Goal: Navigation & Orientation: Find specific page/section

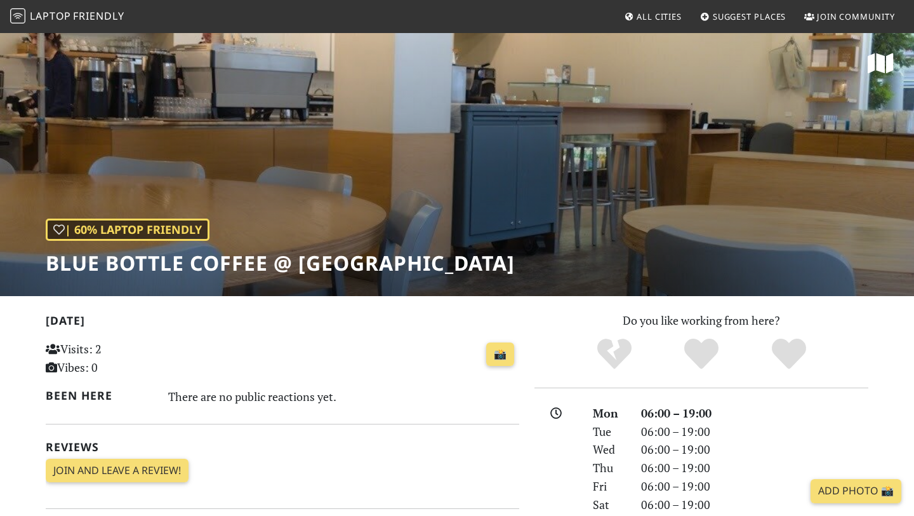
click at [649, 9] on link "All Cities" at bounding box center [653, 16] width 68 height 23
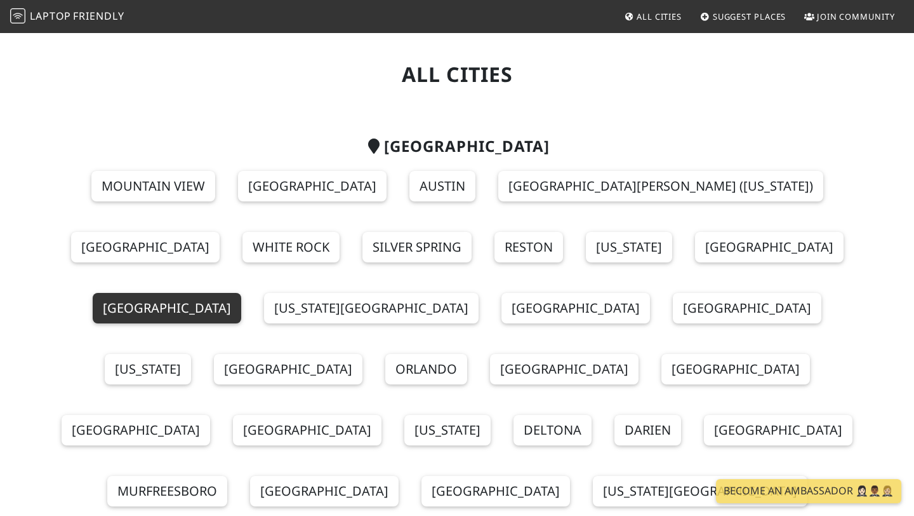
scroll to position [13, 0]
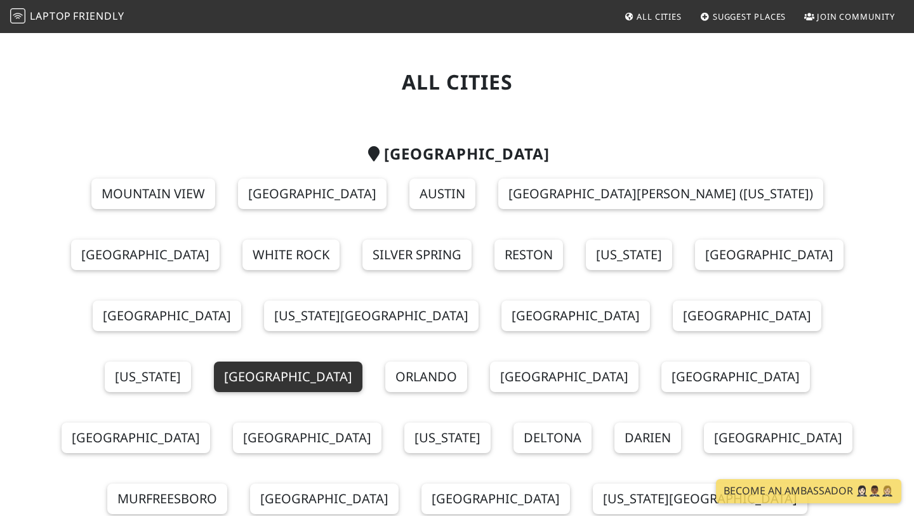
click at [342, 361] on link "San Francisco" at bounding box center [288, 376] width 149 height 30
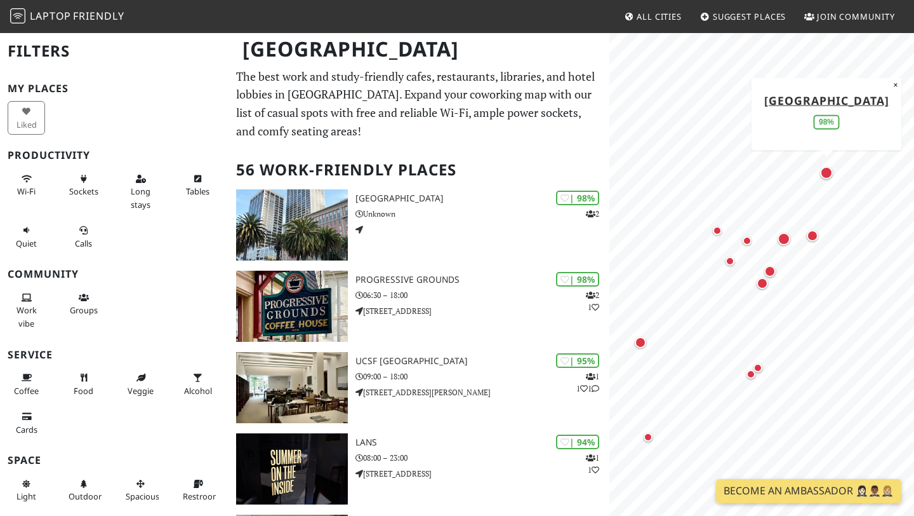
click at [827, 176] on div "Map marker" at bounding box center [826, 172] width 13 height 13
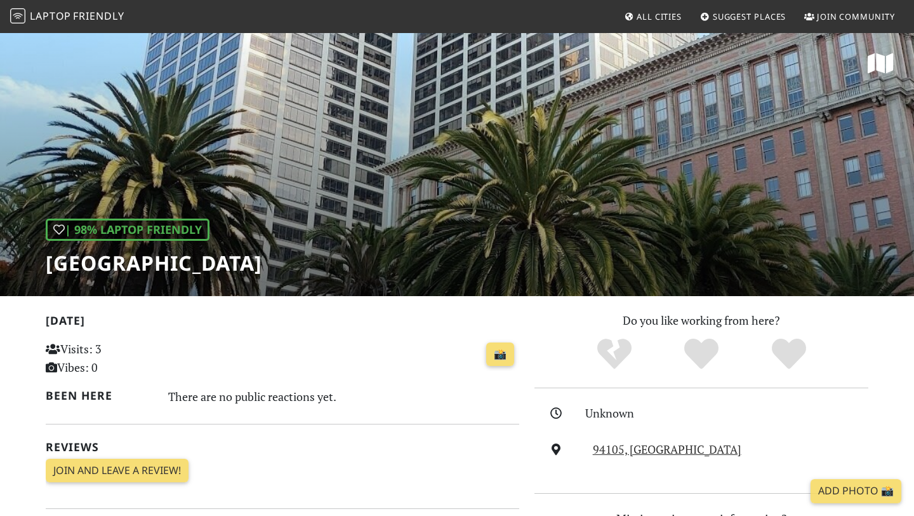
click at [368, 195] on div "| 98% Laptop Friendly One Market Plaza" at bounding box center [457, 164] width 914 height 264
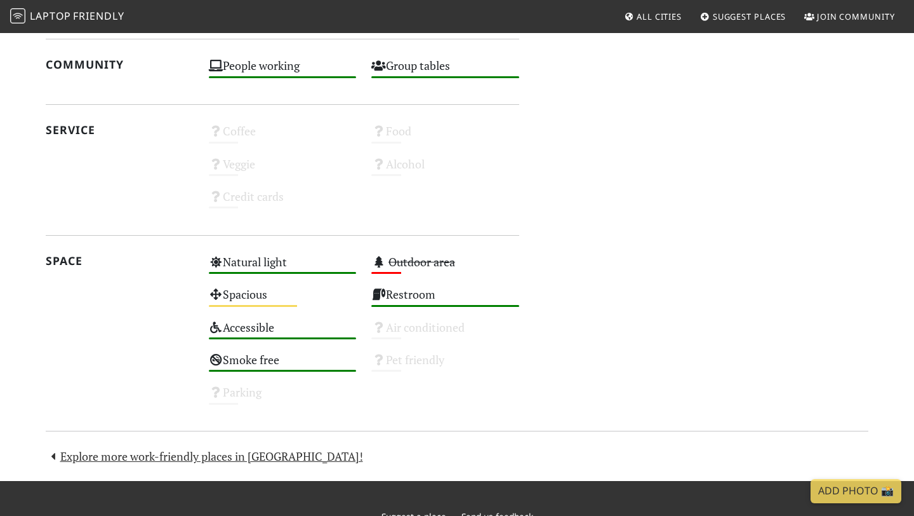
scroll to position [601, 0]
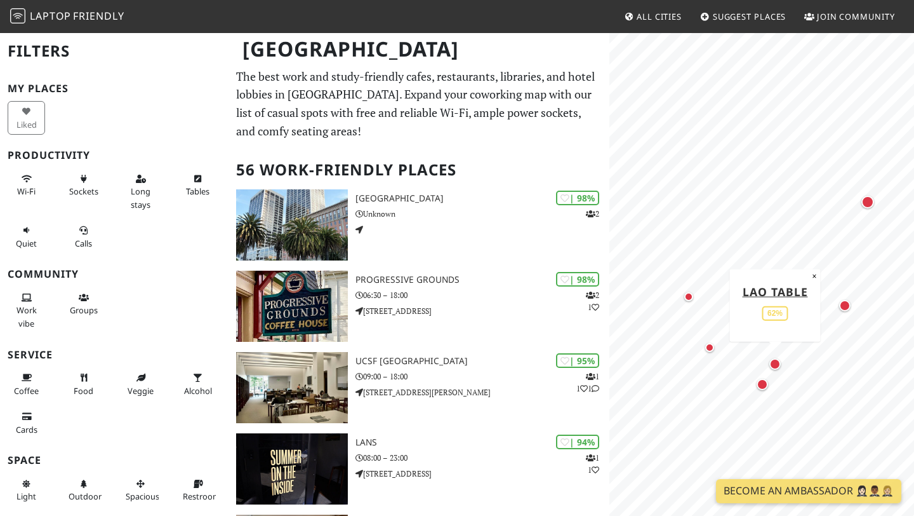
click at [775, 364] on div "Map marker" at bounding box center [774, 363] width 11 height 11
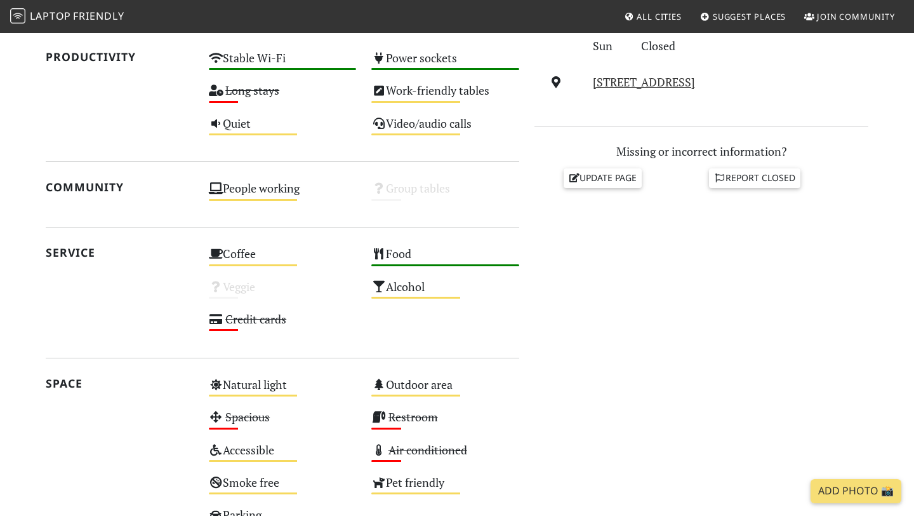
scroll to position [385, 0]
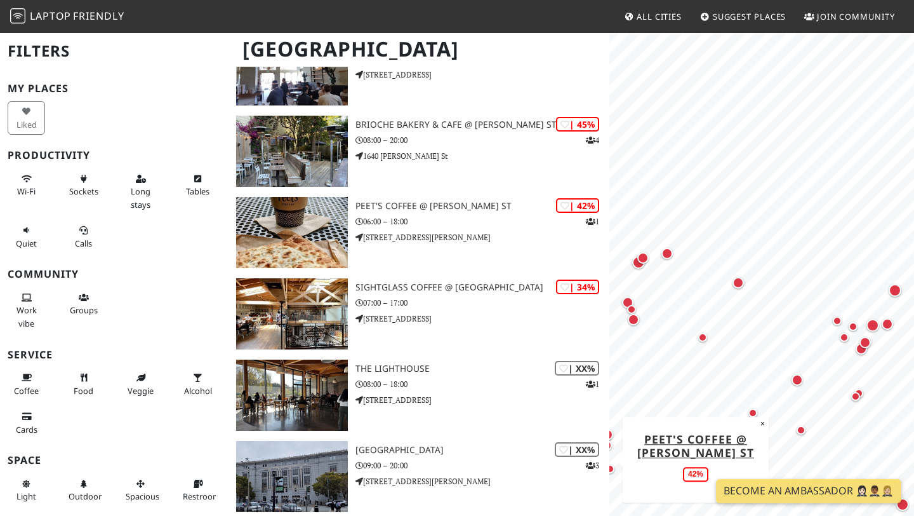
scroll to position [3725, 0]
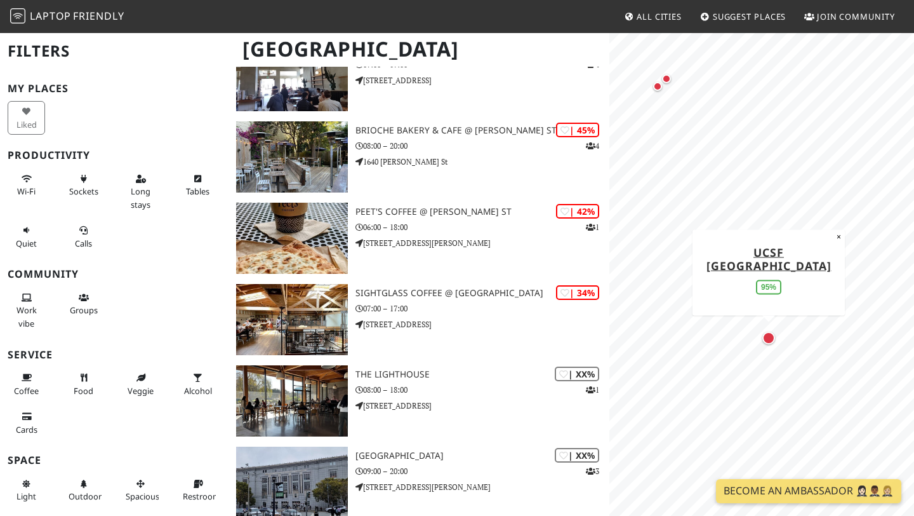
click at [768, 336] on div "Map marker" at bounding box center [768, 337] width 13 height 13
